Goal: Task Accomplishment & Management: Complete application form

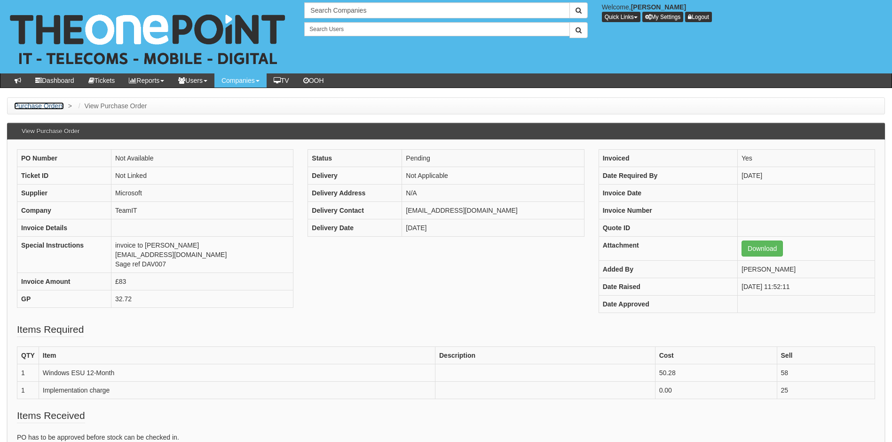
click at [49, 108] on link "Purchase Orders" at bounding box center [39, 106] width 50 height 8
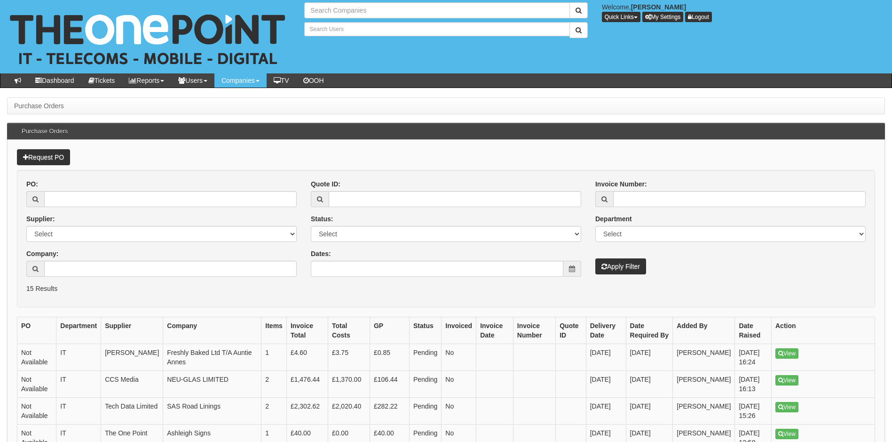
type input "Search Companies"
type input "Search Users"
click at [45, 158] on link "Request PO" at bounding box center [43, 157] width 53 height 16
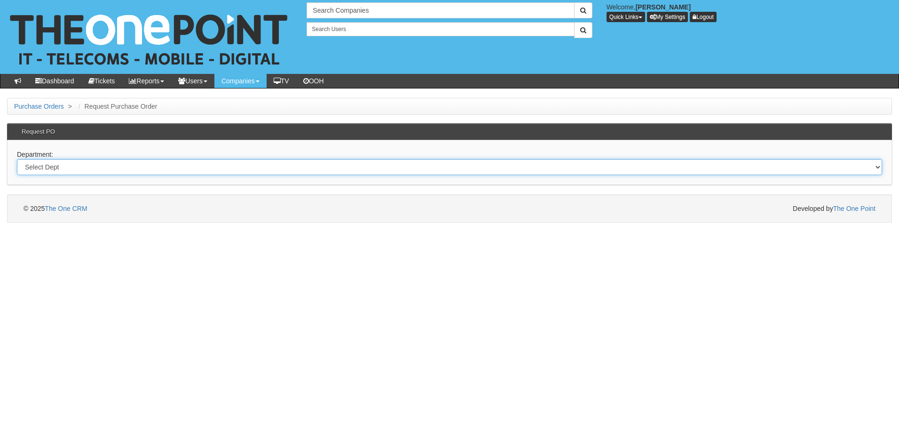
click at [79, 167] on select "Select Dept Digital Internal IT Mobiles Marketing Telecoms" at bounding box center [449, 167] width 865 height 16
select select "?pipeID=&dept=IT"
click at [17, 159] on select "Select Dept Digital Internal IT Mobiles Marketing Telecoms" at bounding box center [449, 167] width 865 height 16
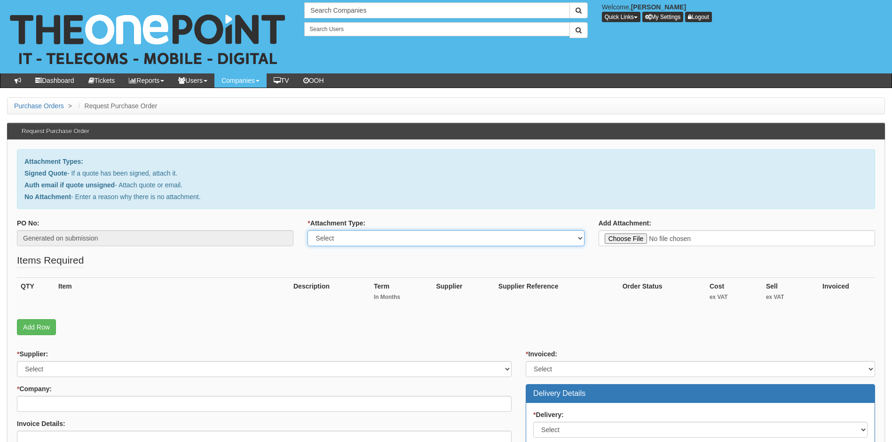
click at [387, 235] on select "Select Signed Quote Auth email with quote if unsigned No Attachment" at bounding box center [446, 238] width 276 height 16
select select "Signed Quote"
click at [308, 230] on select "Select Signed Quote Auth email with quote if unsigned No Attachment" at bounding box center [446, 238] width 276 height 16
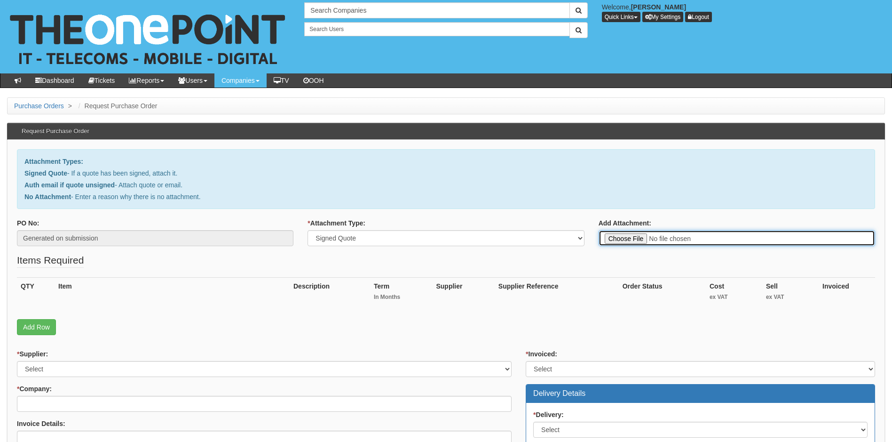
click at [631, 240] on input "Add Attachment:" at bounding box center [737, 238] width 276 height 16
type input "C:\fakepath\Pace Communications - NAS User remote labor charge.pdf"
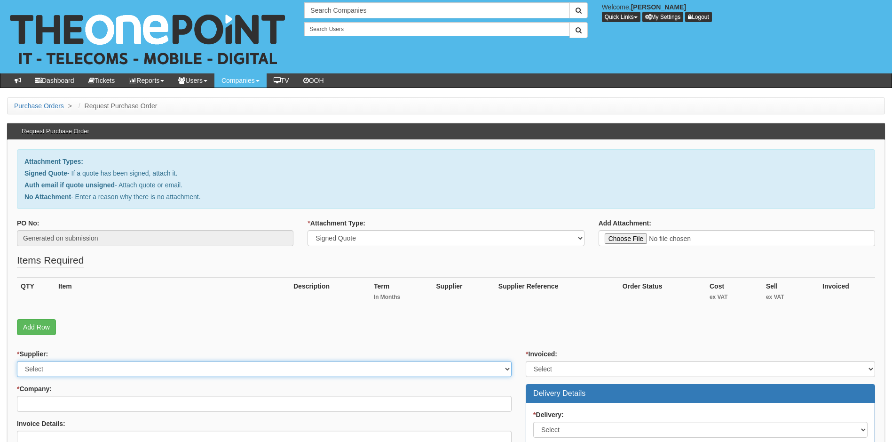
click at [86, 371] on select "Select 123 REG.co.uk 1Password 3 4Gon AA Jones Electric Ltd Abzorb Access Group…" at bounding box center [264, 369] width 495 height 16
select select "81"
click at [89, 367] on select "Select 123 REG.co.uk 1Password 3 4Gon AA Jones Electric Ltd Abzorb Access Group…" at bounding box center [264, 369] width 495 height 16
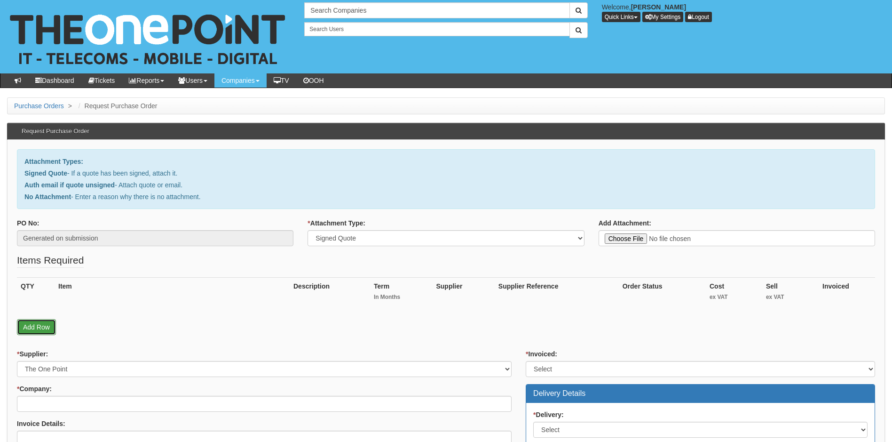
click at [39, 325] on link "Add Row" at bounding box center [36, 327] width 39 height 16
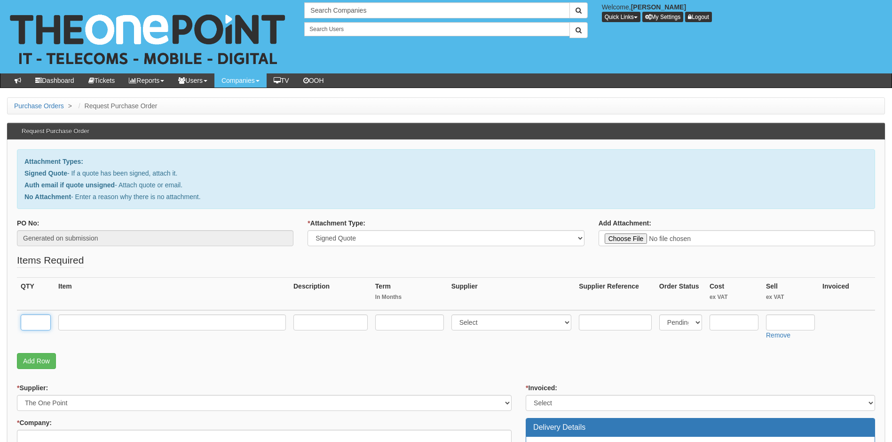
click at [37, 321] on input "text" at bounding box center [36, 322] width 30 height 16
type input "1"
click at [78, 321] on input "text" at bounding box center [172, 322] width 228 height 16
type input "1 hour remote engineering charge"
type input "one off"
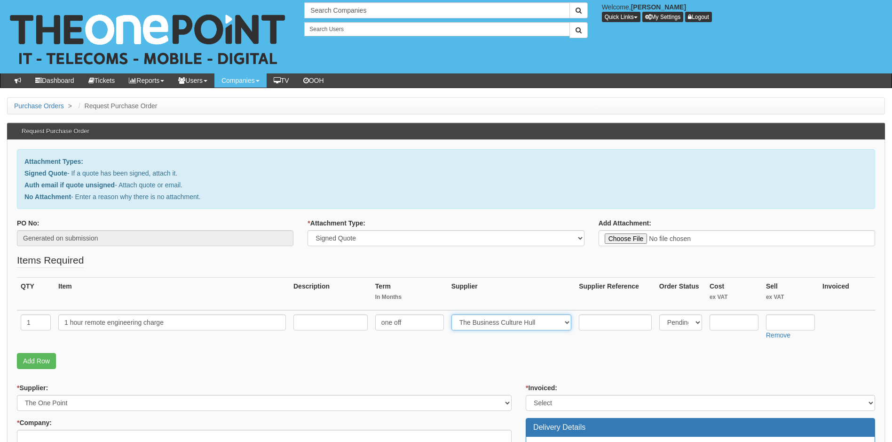
select select "81"
type input "55"
click at [554, 400] on select "Select Yes No N/A STB (part of order)" at bounding box center [700, 402] width 349 height 16
select select "1"
click at [526, 394] on select "Select Yes No N/A STB (part of order)" at bounding box center [700, 402] width 349 height 16
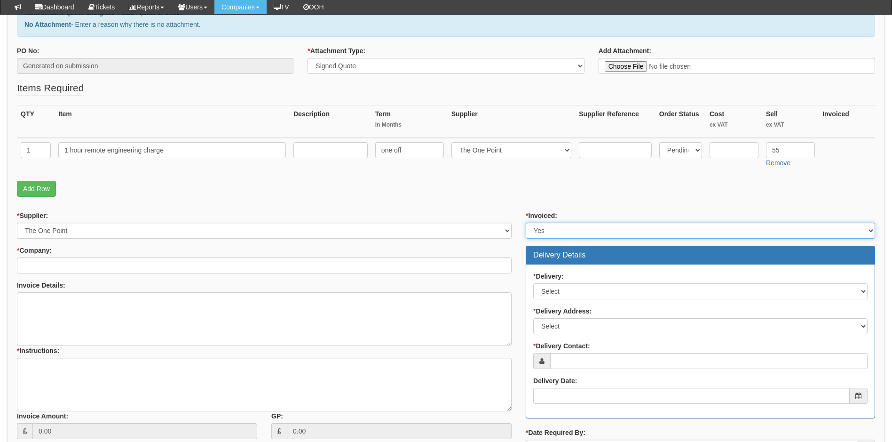
scroll to position [188, 0]
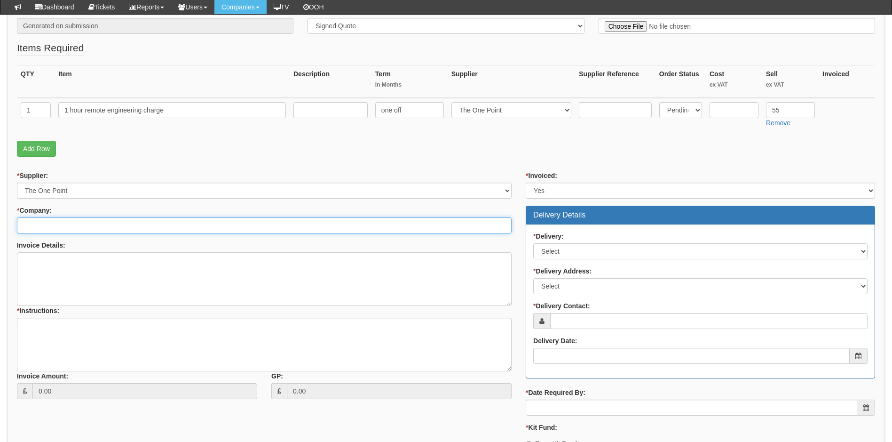
click at [44, 226] on input "* Company:" at bounding box center [264, 225] width 495 height 16
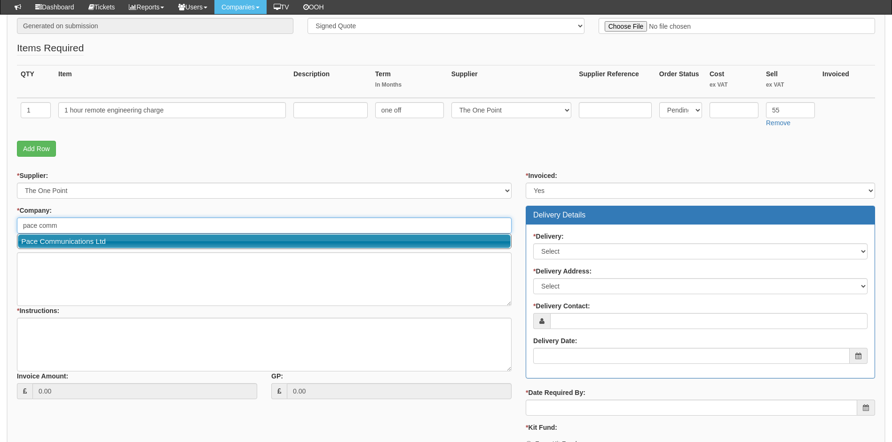
click at [77, 241] on link "Pace Communications Ltd" at bounding box center [264, 241] width 493 height 14
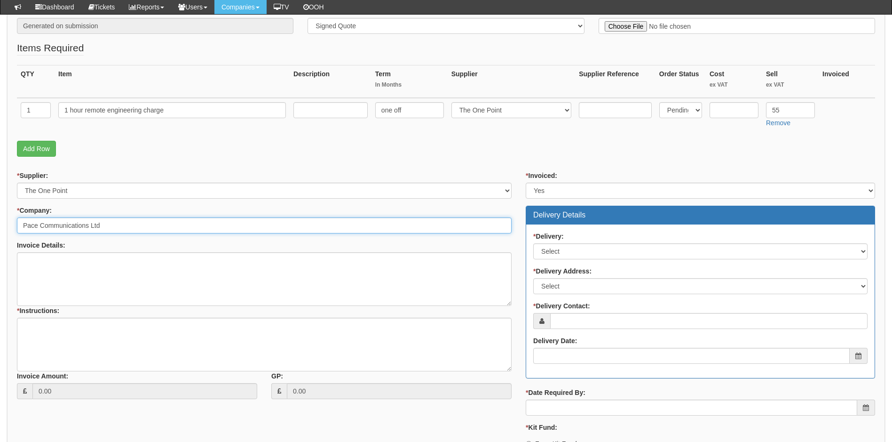
type input "Pace Communications Ltd"
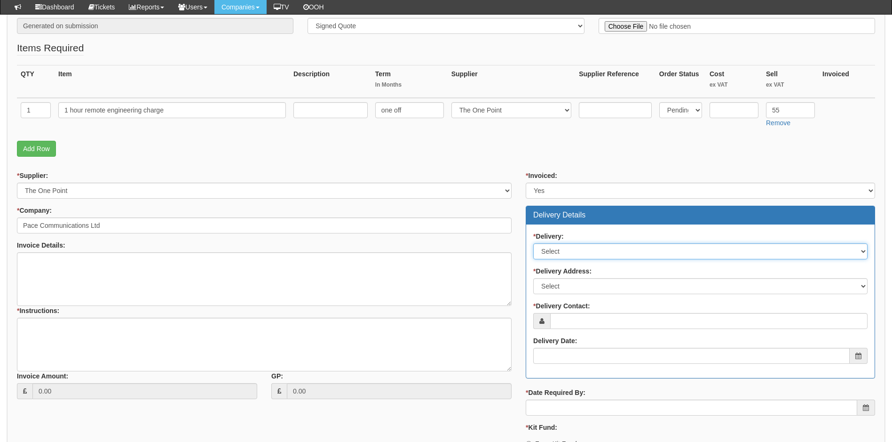
click at [573, 252] on select "Select No Not Applicable Yes" at bounding box center [700, 251] width 334 height 16
select select "3"
click at [533, 243] on select "Select No Not Applicable Yes" at bounding box center [700, 251] width 334 height 16
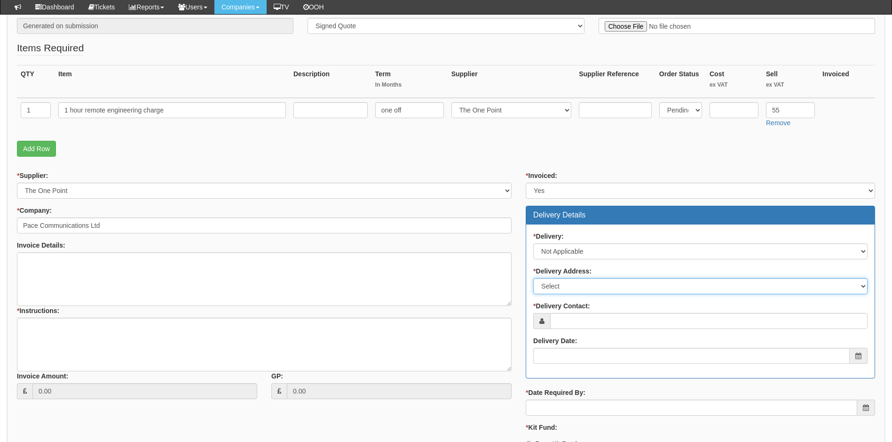
click at [591, 285] on select "Select Not Applicable Main Address - HU12LP Other" at bounding box center [700, 286] width 334 height 16
select select "N/A"
click at [533, 278] on select "Select Not Applicable Main Address - HU12LP Other" at bounding box center [700, 286] width 334 height 16
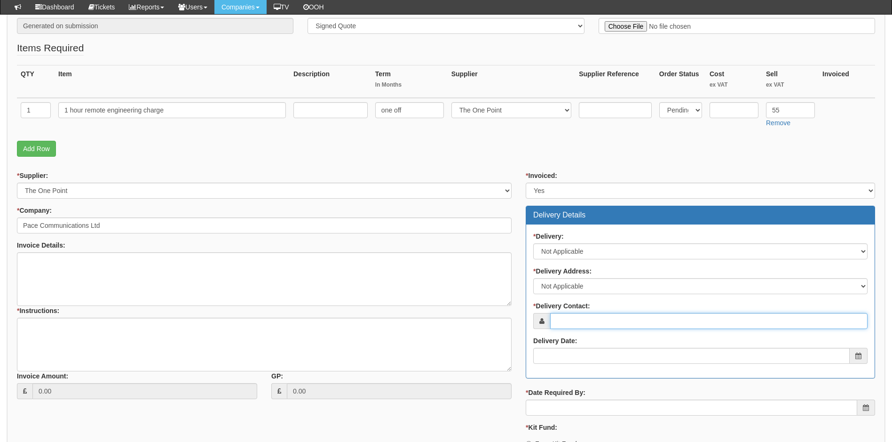
click at [577, 321] on input "* Delivery Contact:" at bounding box center [708, 321] width 317 height 16
click at [576, 319] on input "* Delivery Contact:" at bounding box center [708, 321] width 317 height 16
paste input "[PERSON_NAME][EMAIL_ADDRESS][PERSON_NAME][DOMAIN_NAME]"
type input "[PERSON_NAME][EMAIL_ADDRESS][PERSON_NAME][DOMAIN_NAME]"
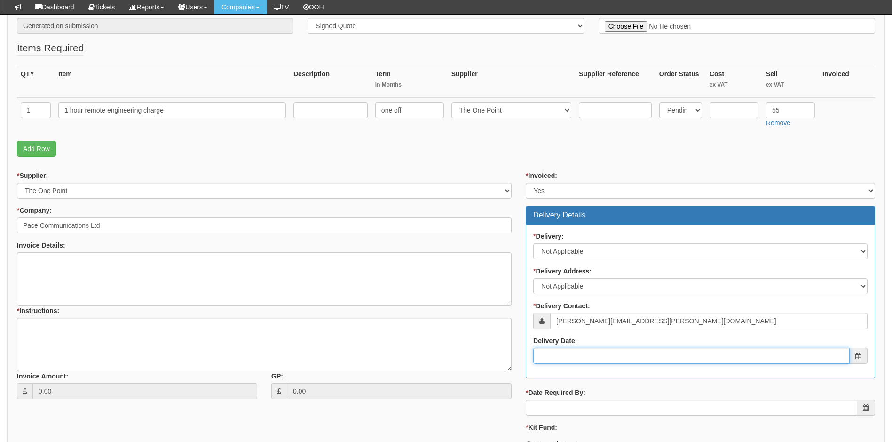
click at [576, 362] on input "Delivery Date:" at bounding box center [691, 355] width 316 height 16
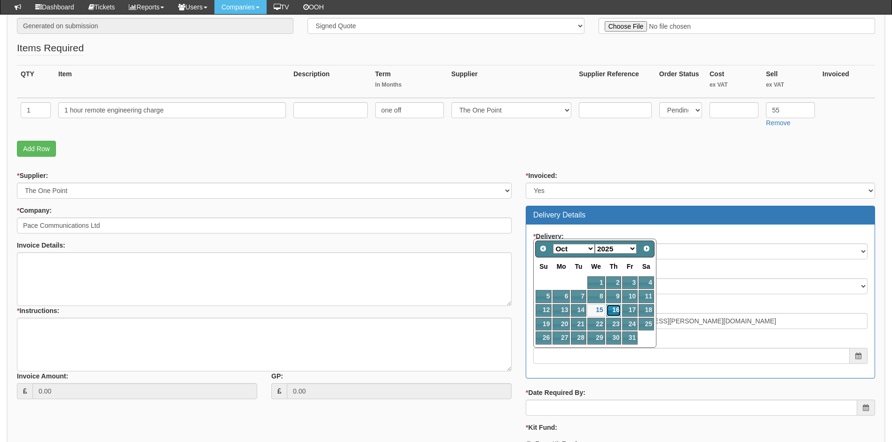
click at [614, 309] on link "16" at bounding box center [614, 310] width 16 height 13
type input "2025-10-16"
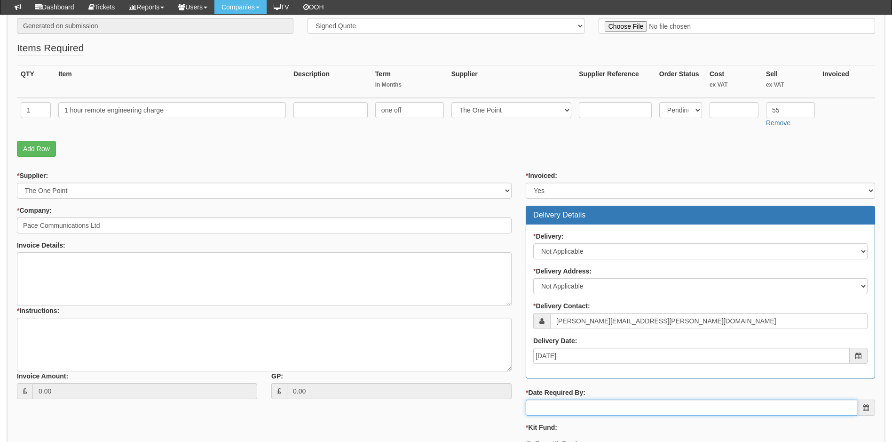
click at [582, 409] on input "* Date Required By:" at bounding box center [691, 407] width 331 height 16
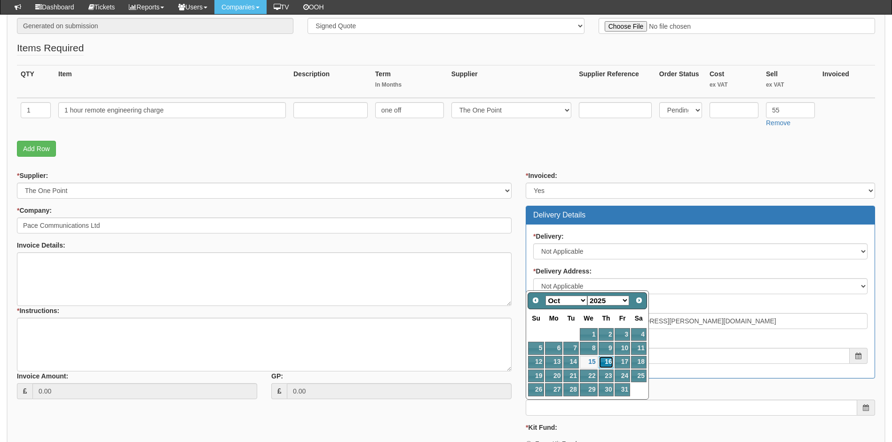
click at [607, 360] on link "16" at bounding box center [607, 361] width 16 height 13
type input "2025-10-16"
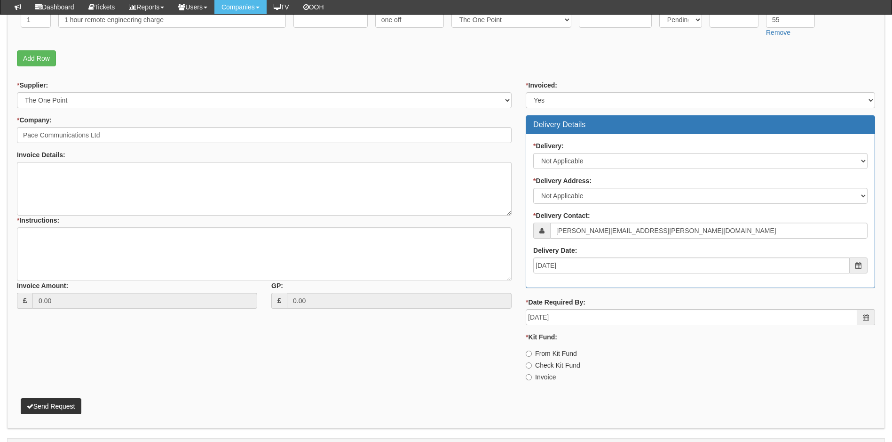
scroll to position [282, 0]
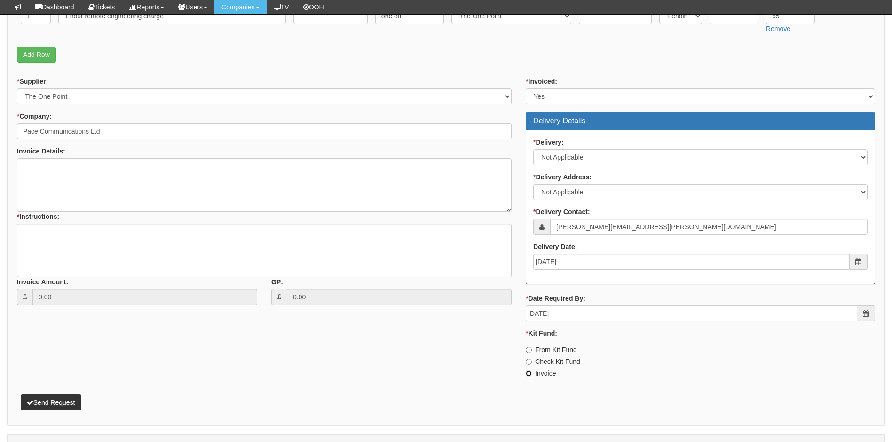
click at [528, 373] on input "Invoice" at bounding box center [529, 373] width 6 height 6
radio input "true"
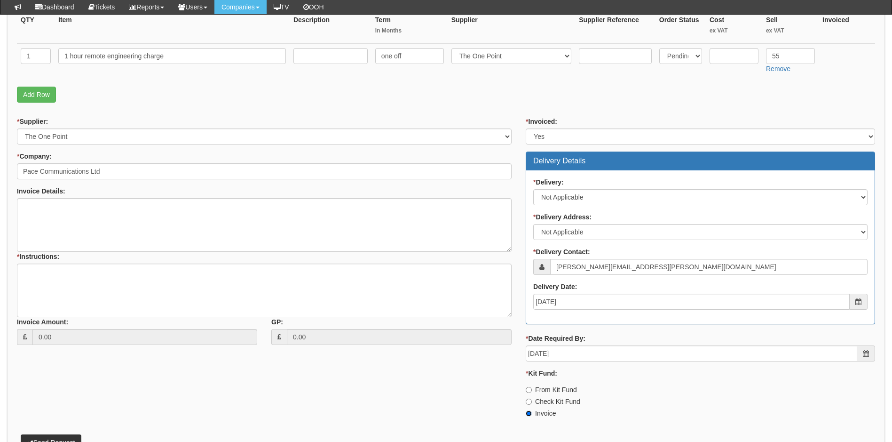
scroll to position [188, 0]
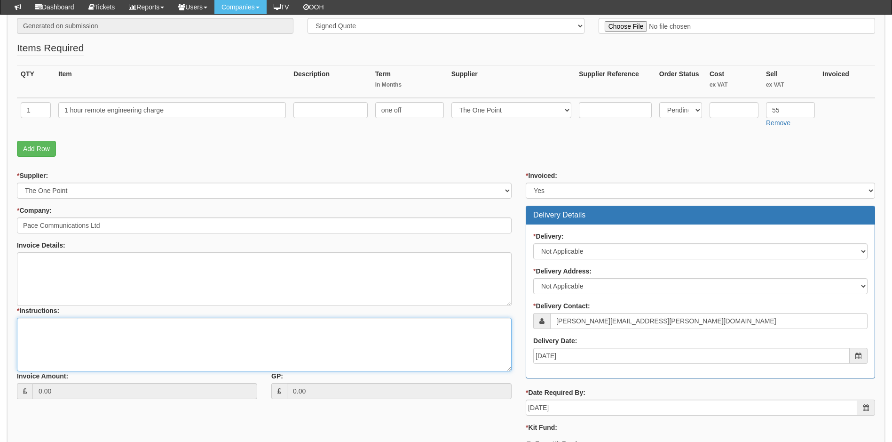
click at [56, 329] on textarea "* Instructions:" at bounding box center [264, 344] width 495 height 54
click at [75, 325] on textarea "Raise to invoice. Work already completed by service desk" at bounding box center [264, 344] width 495 height 54
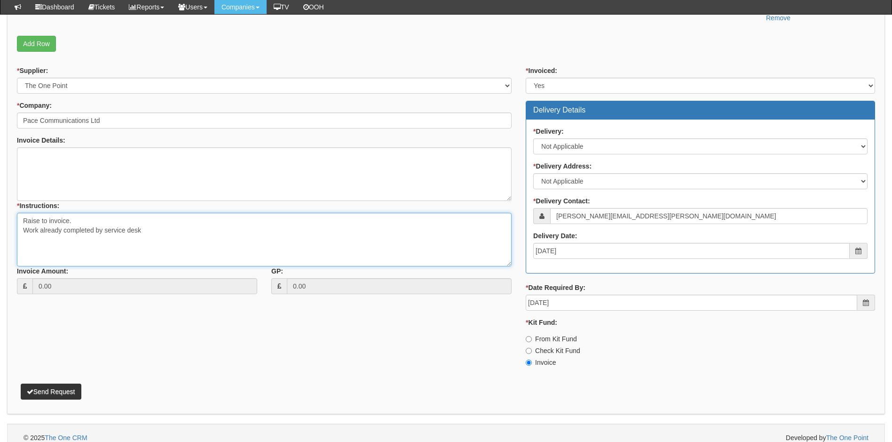
scroll to position [303, 0]
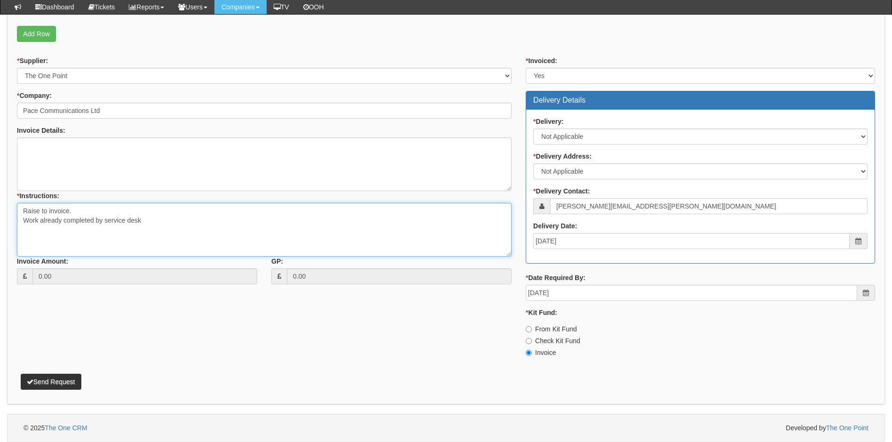
type textarea "Raise to invoice. Work already completed by service desk"
click at [61, 381] on button "Send Request" at bounding box center [51, 381] width 61 height 16
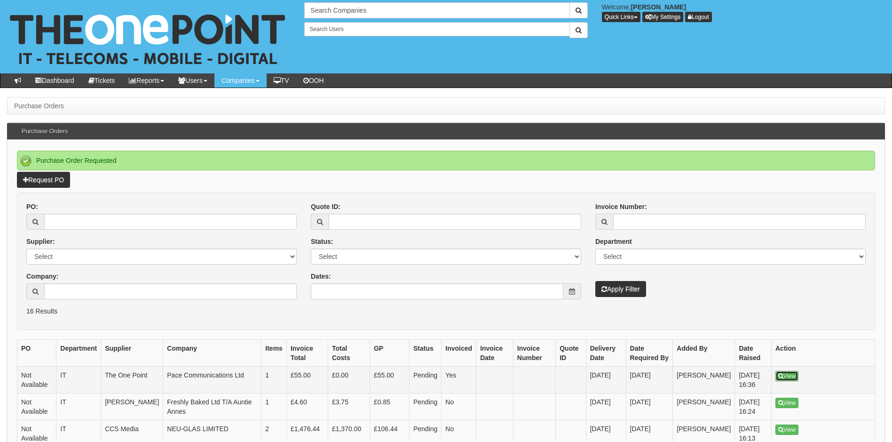
click at [787, 375] on link "View" at bounding box center [786, 376] width 23 height 10
